Goal: Task Accomplishment & Management: Manage account settings

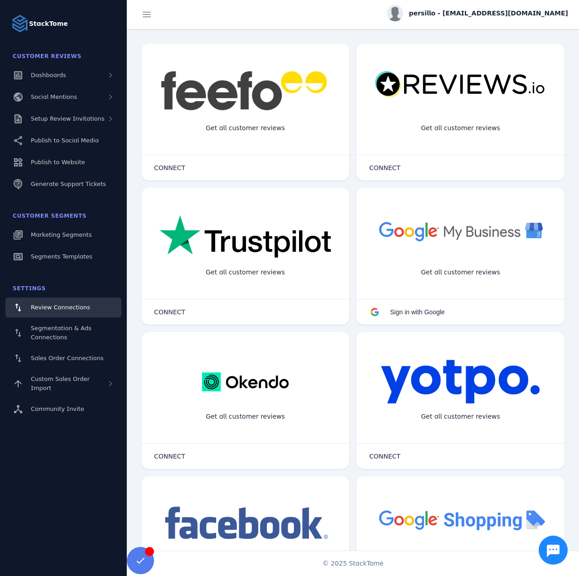
click at [508, 23] on user "persillo - [EMAIL_ADDRESS][DOMAIN_NAME]" at bounding box center [477, 14] width 181 height 19
click at [518, 18] on div "persillo - [EMAIL_ADDRESS][DOMAIN_NAME]" at bounding box center [477, 13] width 181 height 16
click at [525, 81] on button "Sign out" at bounding box center [535, 88] width 65 height 22
